Goal: Information Seeking & Learning: Learn about a topic

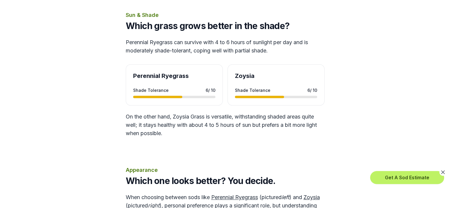
scroll to position [469, 0]
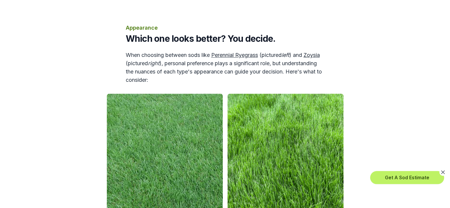
scroll to position [612, 0]
click at [137, 32] on p "Appearance" at bounding box center [225, 28] width 199 height 8
click at [137, 44] on h2 "Which one looks better? You decide." at bounding box center [225, 38] width 199 height 11
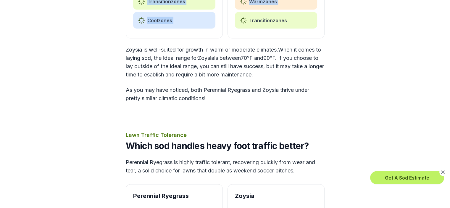
scroll to position [1043, 0]
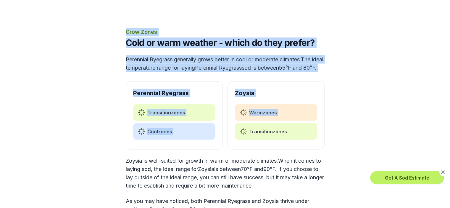
drag, startPoint x: 238, startPoint y: 43, endPoint x: 154, endPoint y: -11, distance: 99.8
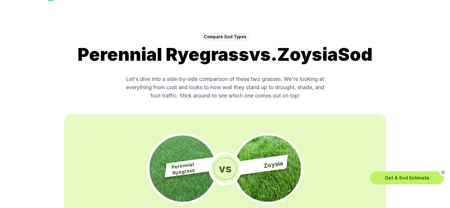
scroll to position [0, 0]
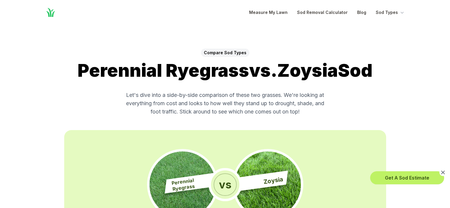
click at [391, 11] on button "Sod Types" at bounding box center [390, 12] width 29 height 7
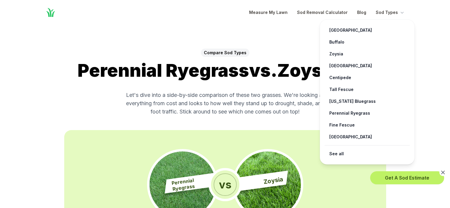
click at [335, 114] on link "Perennial Ryegrass →" at bounding box center [367, 113] width 85 height 12
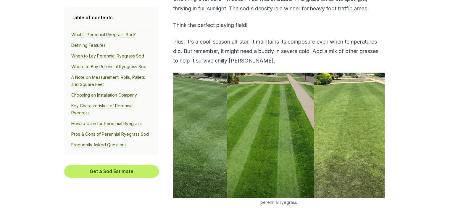
scroll to position [972, 0]
